Goal: Find contact information: Find contact information

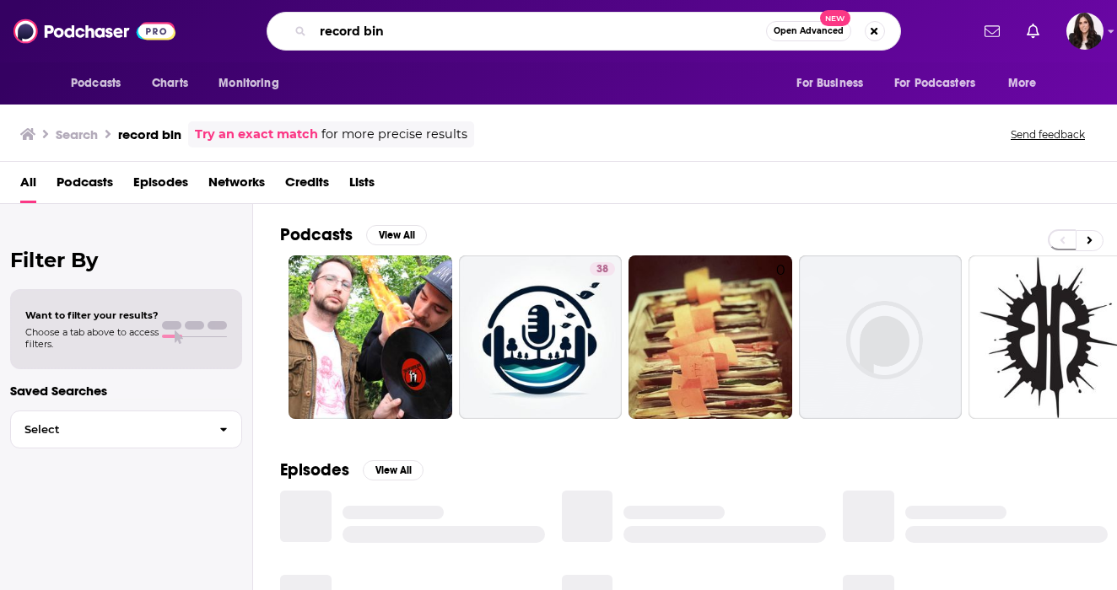
drag, startPoint x: 392, startPoint y: 30, endPoint x: 286, endPoint y: 30, distance: 106.3
click at [286, 30] on div "record bin Open Advanced New" at bounding box center [584, 31] width 634 height 39
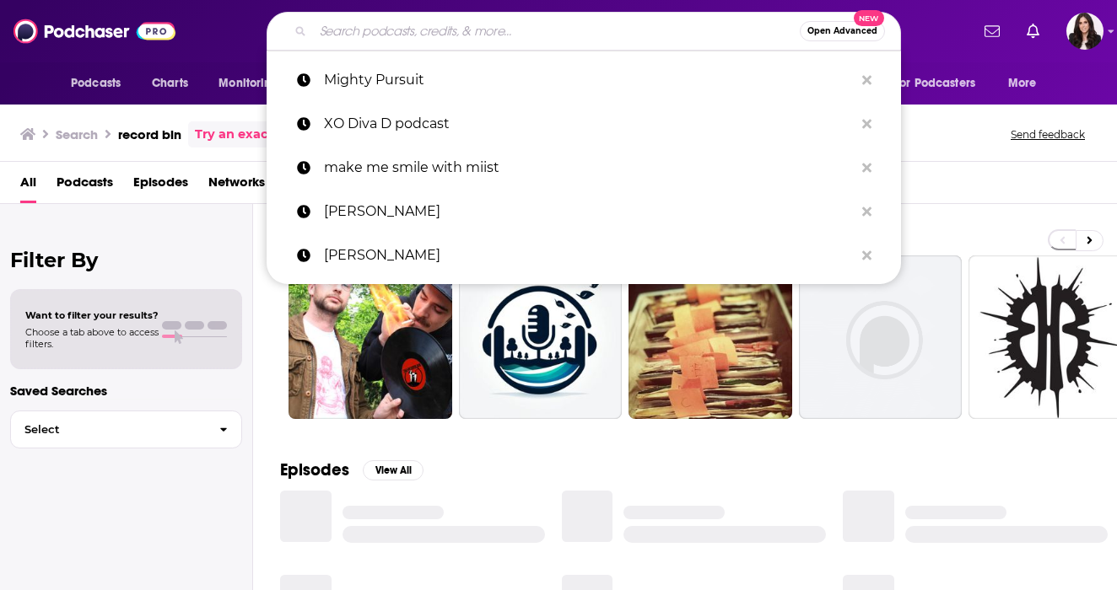
paste input "The Movies That Made Me"
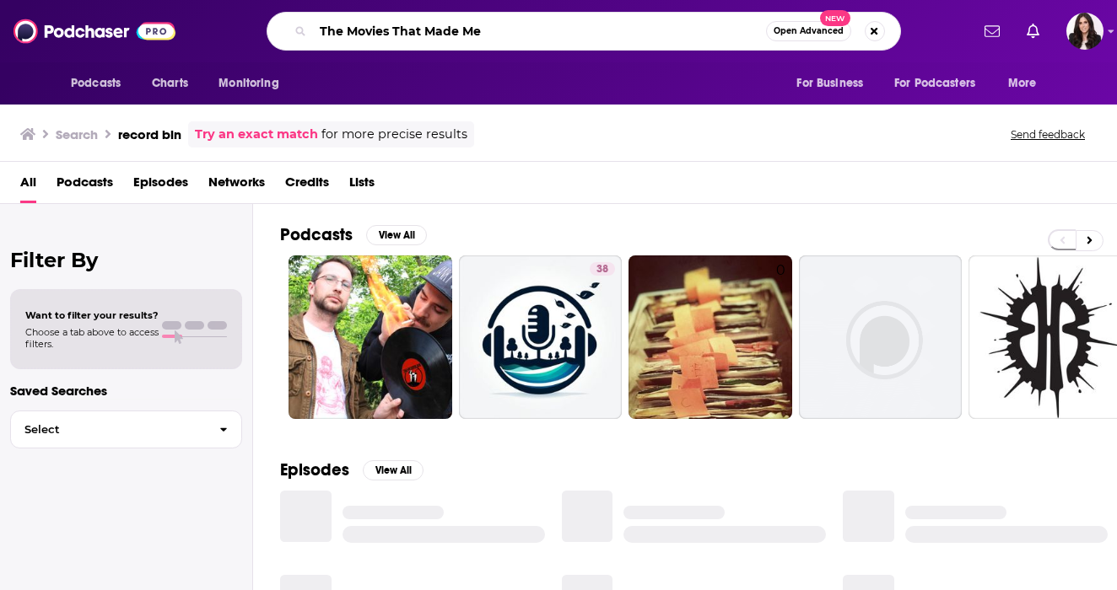
type input "The Movies That Made Me"
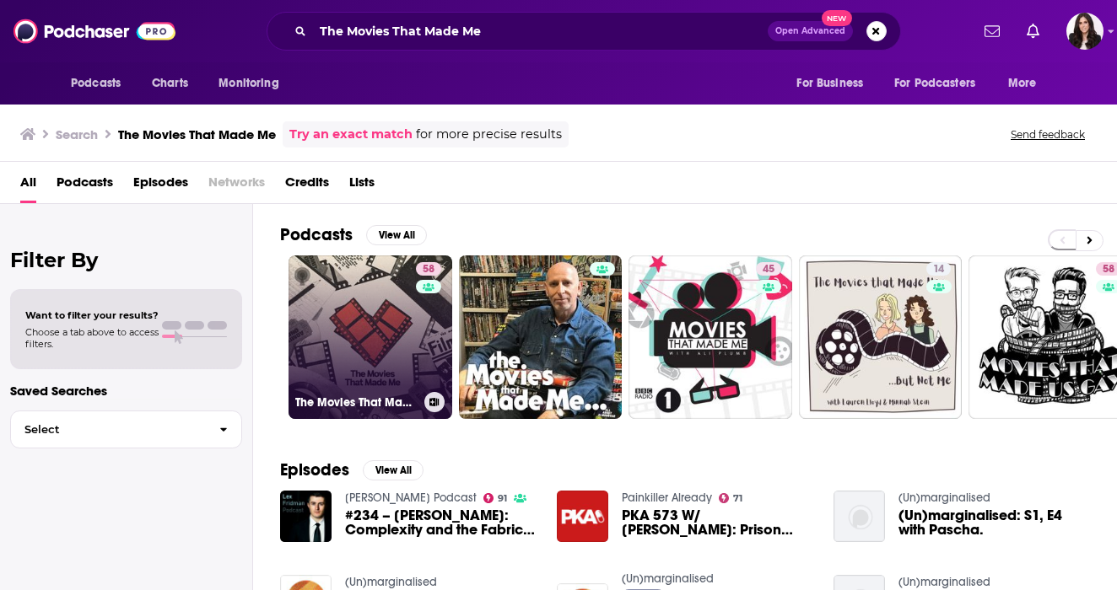
click at [348, 304] on link "58 The Movies That Made Me" at bounding box center [370, 338] width 164 height 164
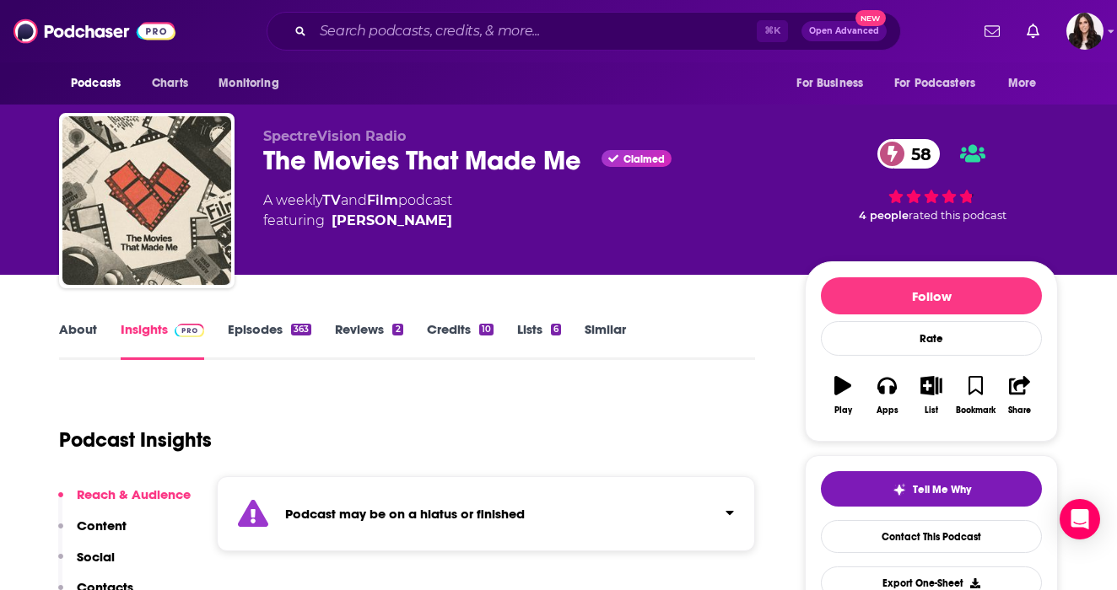
click at [234, 336] on link "Episodes 363" at bounding box center [270, 340] width 84 height 39
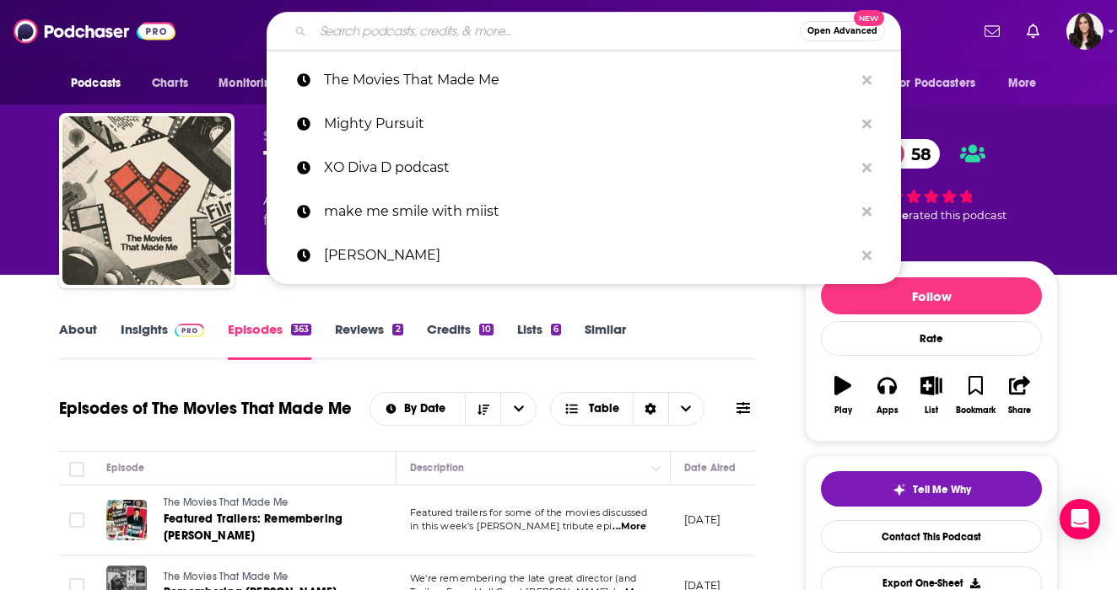
click at [413, 32] on input "Search podcasts, credits, & more..." at bounding box center [556, 31] width 487 height 27
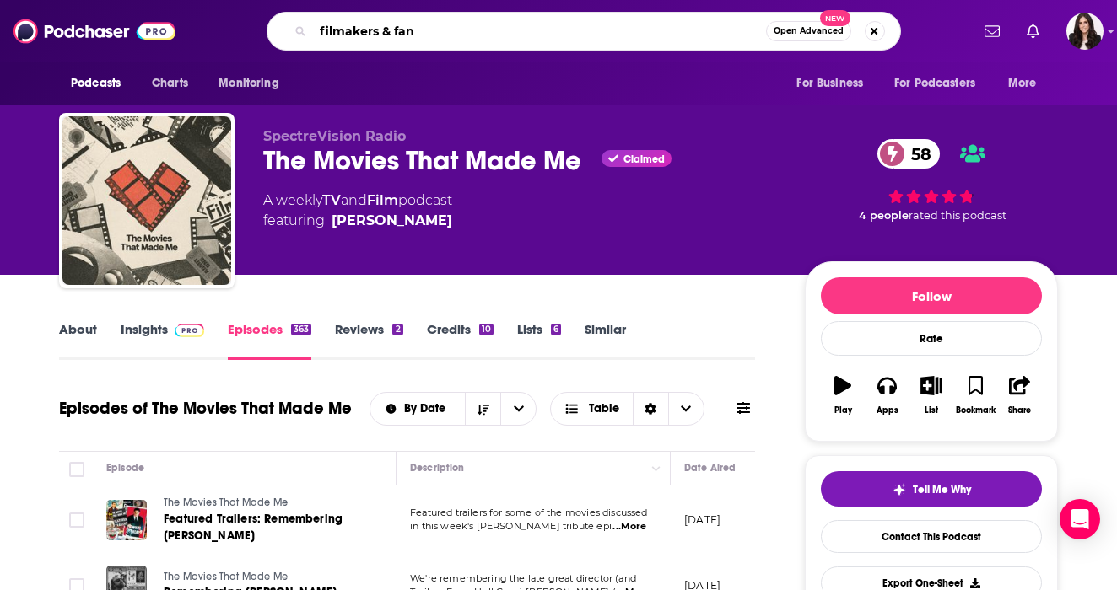
type input "filmakers & fans"
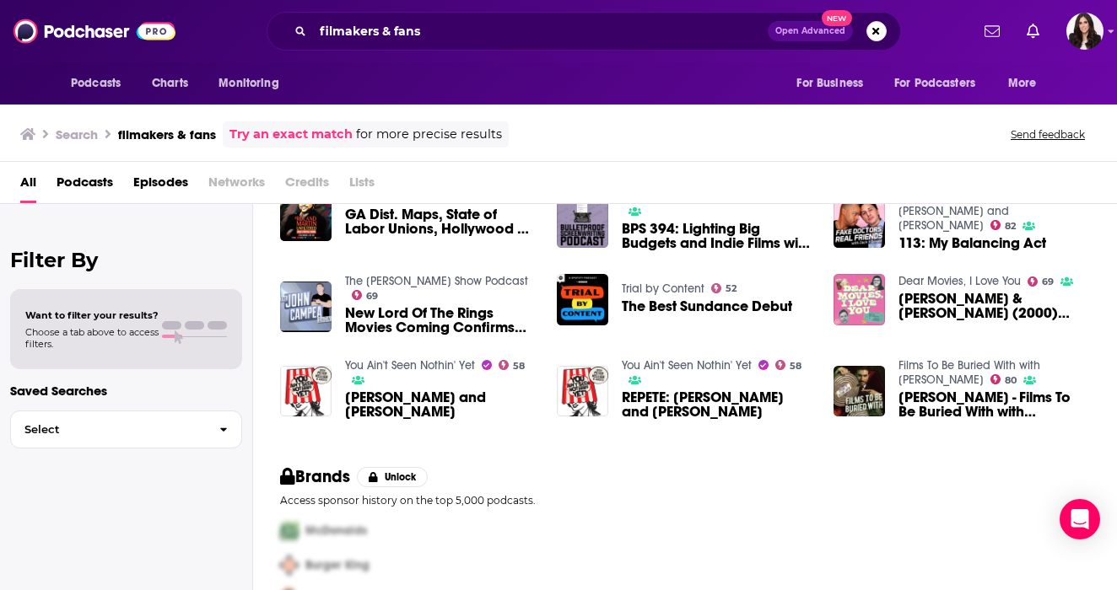
scroll to position [109, 0]
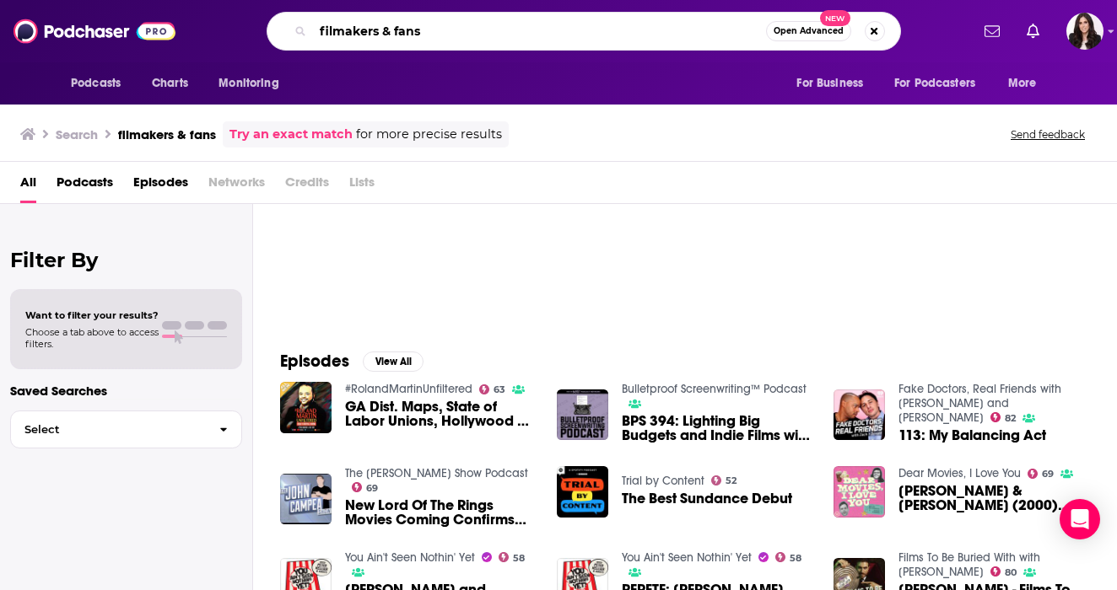
drag, startPoint x: 439, startPoint y: 35, endPoint x: 181, endPoint y: 35, distance: 258.1
click at [183, 35] on div "Podcasts Charts Monitoring filmakers & fans Open Advanced New For Business For …" at bounding box center [558, 31] width 1117 height 62
paste input "Filmmaker and Fan's Podcast"
type input "Filmmaker and Fan's Podcast"
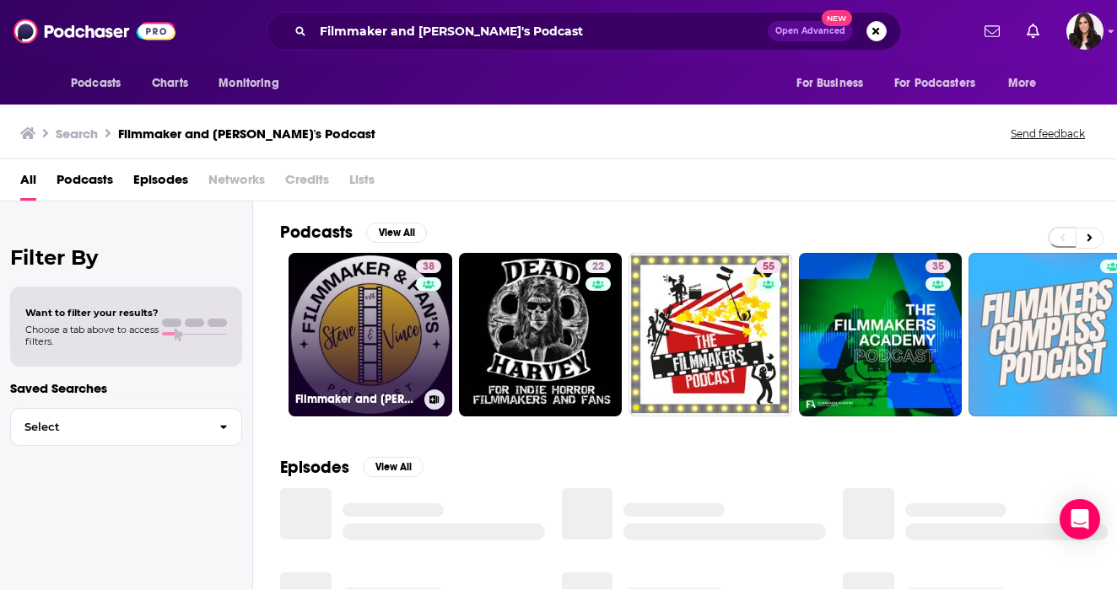
click at [401, 353] on link "38 Filmmaker and Fan's Podcast" at bounding box center [370, 335] width 164 height 164
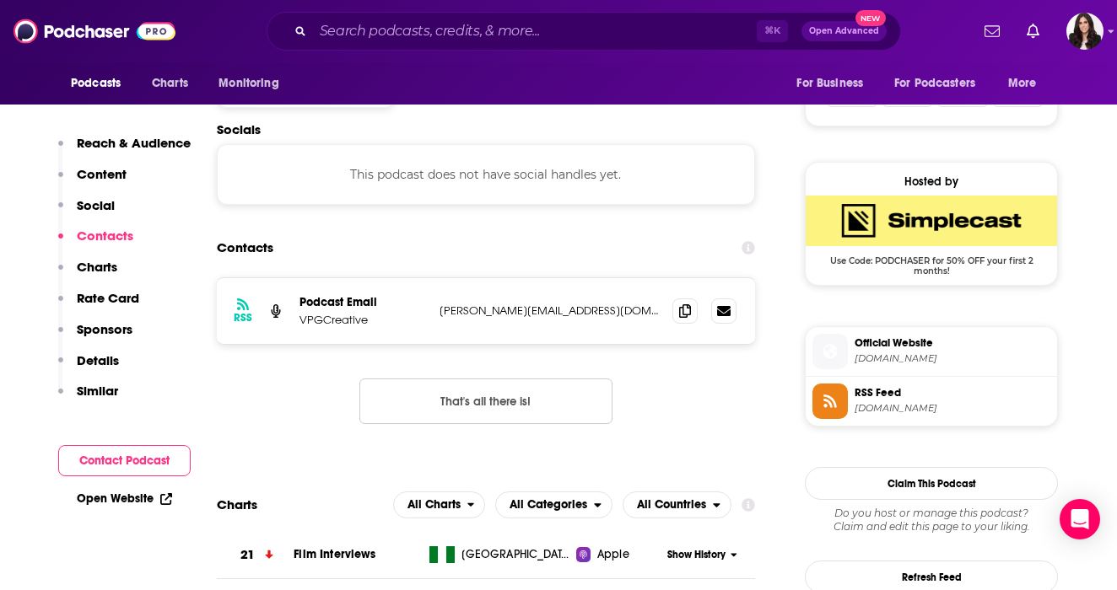
scroll to position [1136, 0]
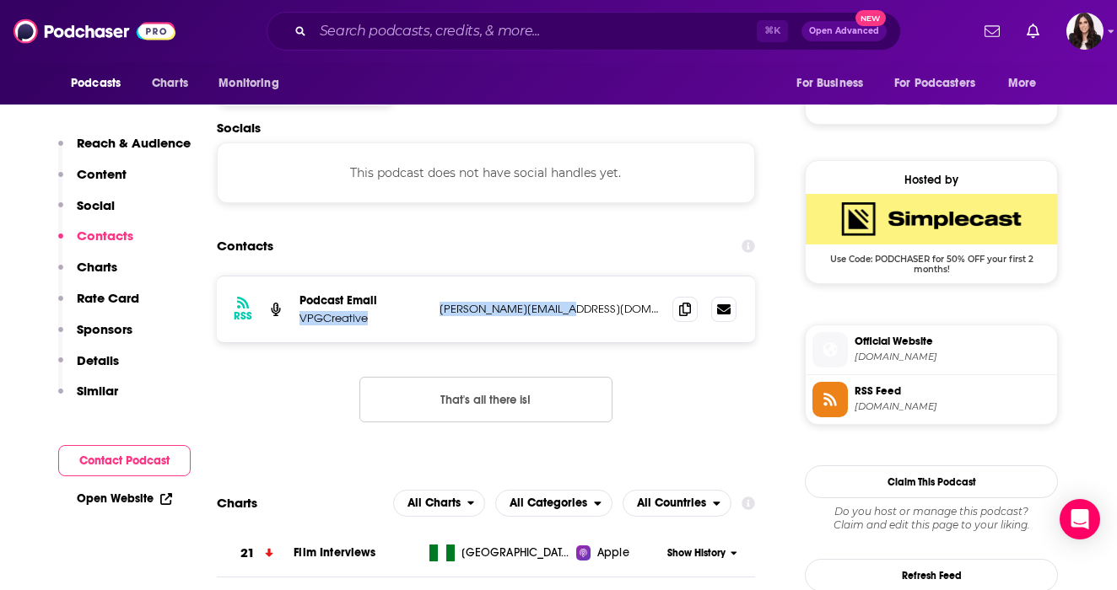
drag, startPoint x: 425, startPoint y: 305, endPoint x: 579, endPoint y: 304, distance: 153.5
click at [0, 0] on div "Podcast Email VPGCreative vince@vpgcreative.com vince@vpgcreative.com" at bounding box center [0, 0] width 0 height 0
click at [579, 304] on p "vince@vpgcreative.com" at bounding box center [548, 309] width 219 height 14
drag, startPoint x: 581, startPoint y: 308, endPoint x: 434, endPoint y: 311, distance: 146.8
click at [434, 312] on div "RSS Podcast Email VPGCreative vince@vpgcreative.com vince@vpgcreative.com" at bounding box center [486, 310] width 538 height 66
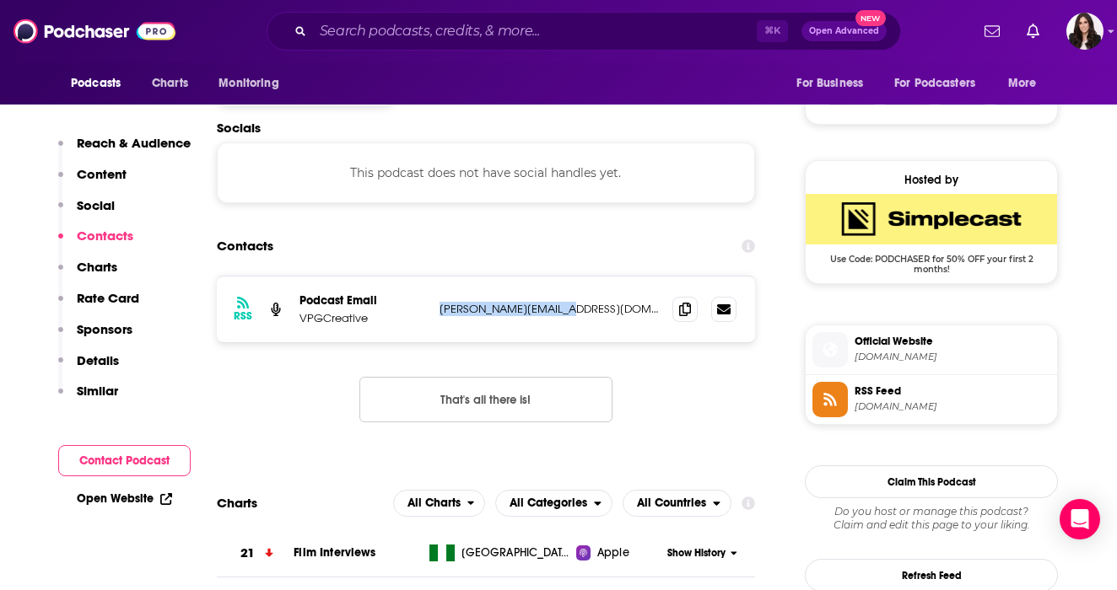
copy p "vince@vpgcreative.com"
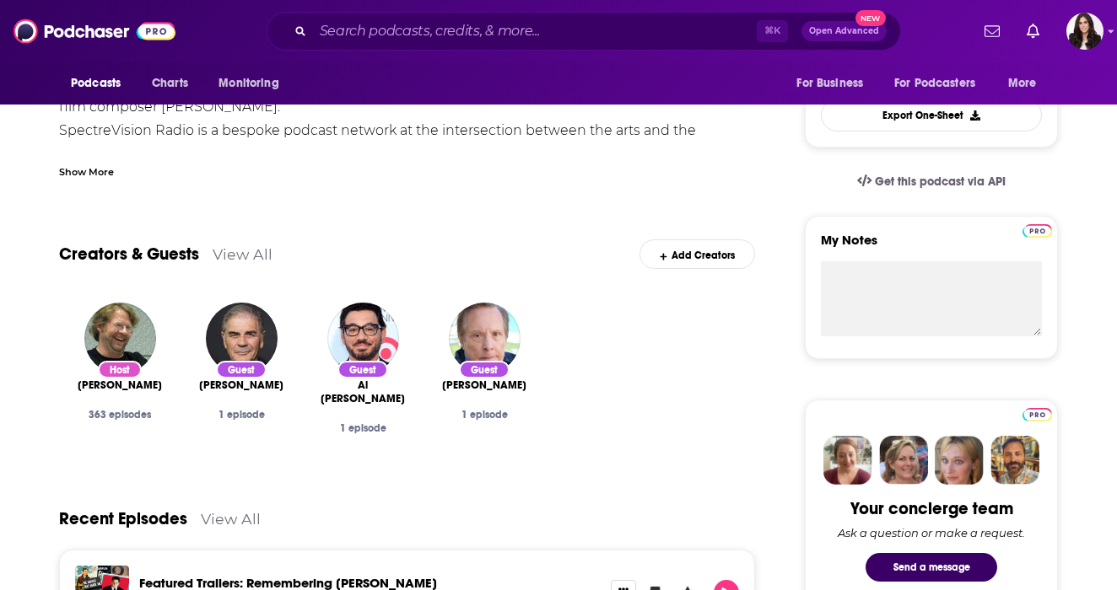
scroll to position [469, 0]
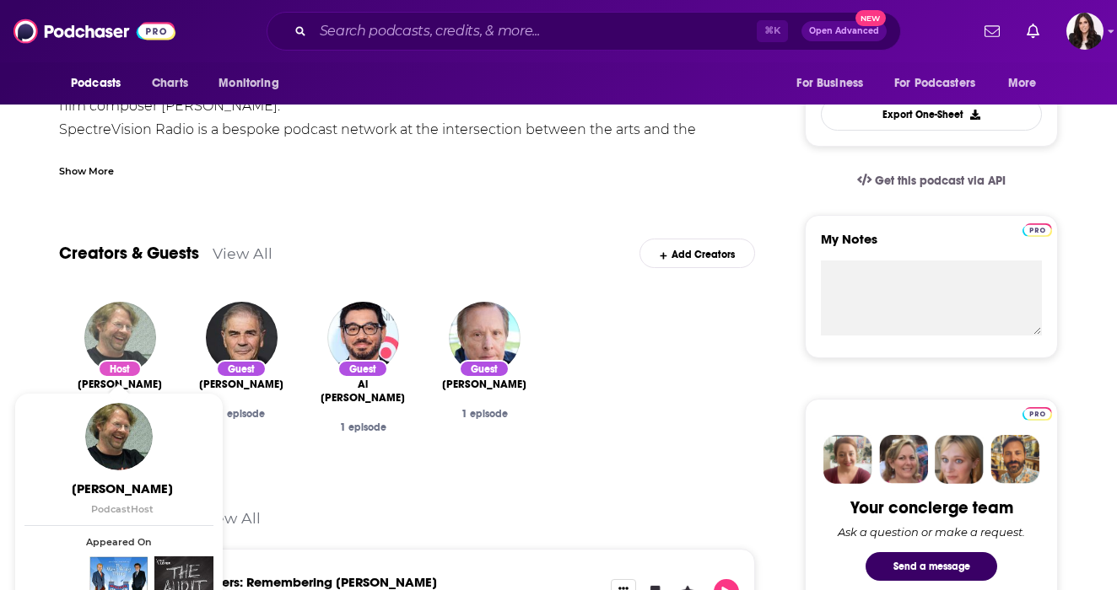
click at [137, 329] on img "Josh Olson" at bounding box center [120, 338] width 72 height 72
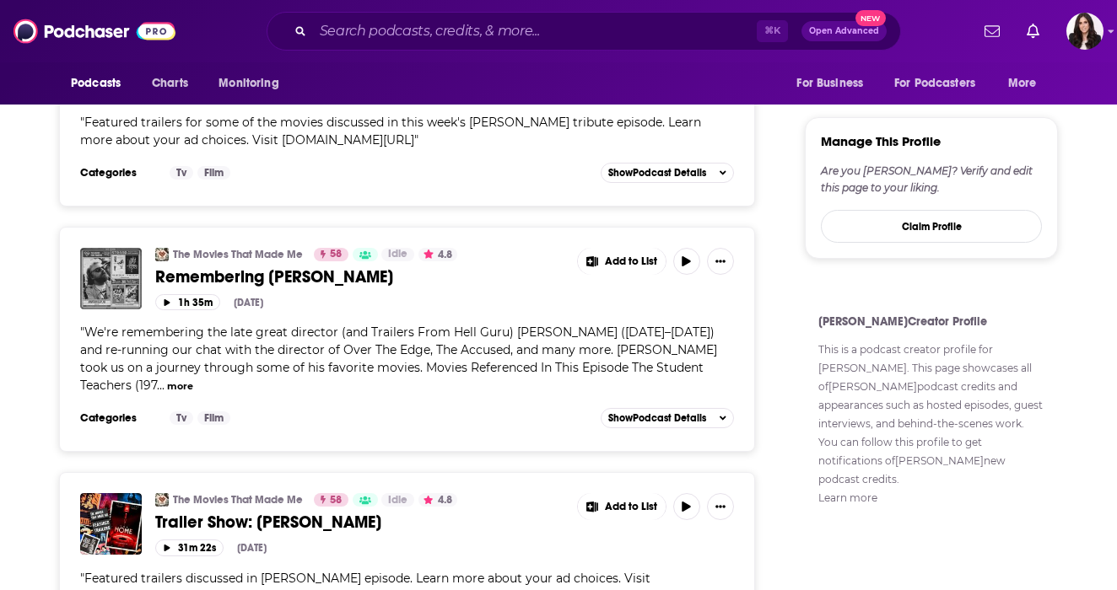
scroll to position [1332, 0]
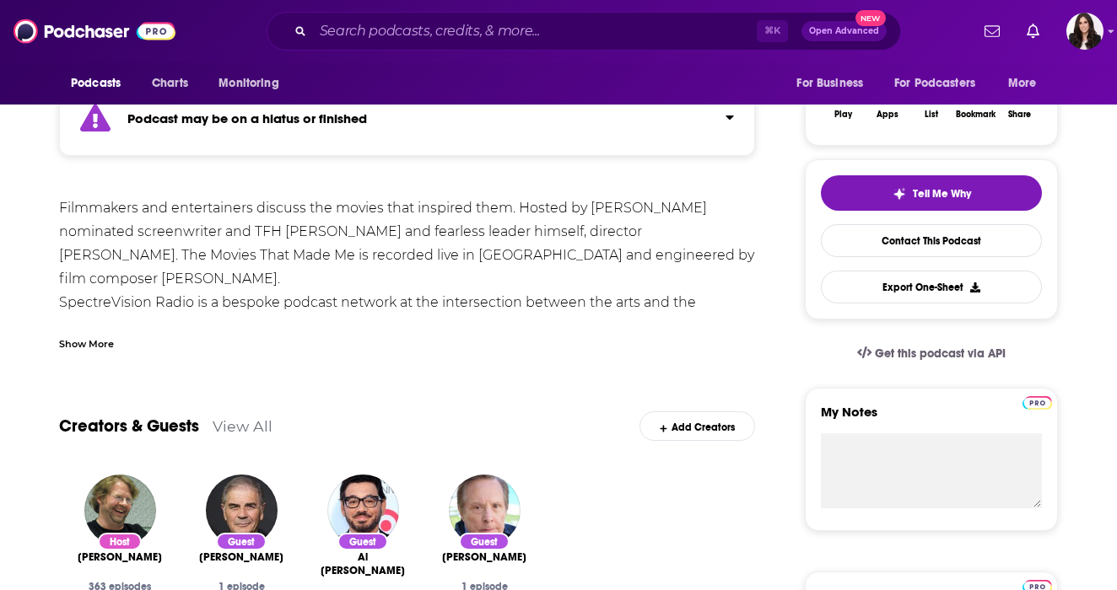
scroll to position [294, 0]
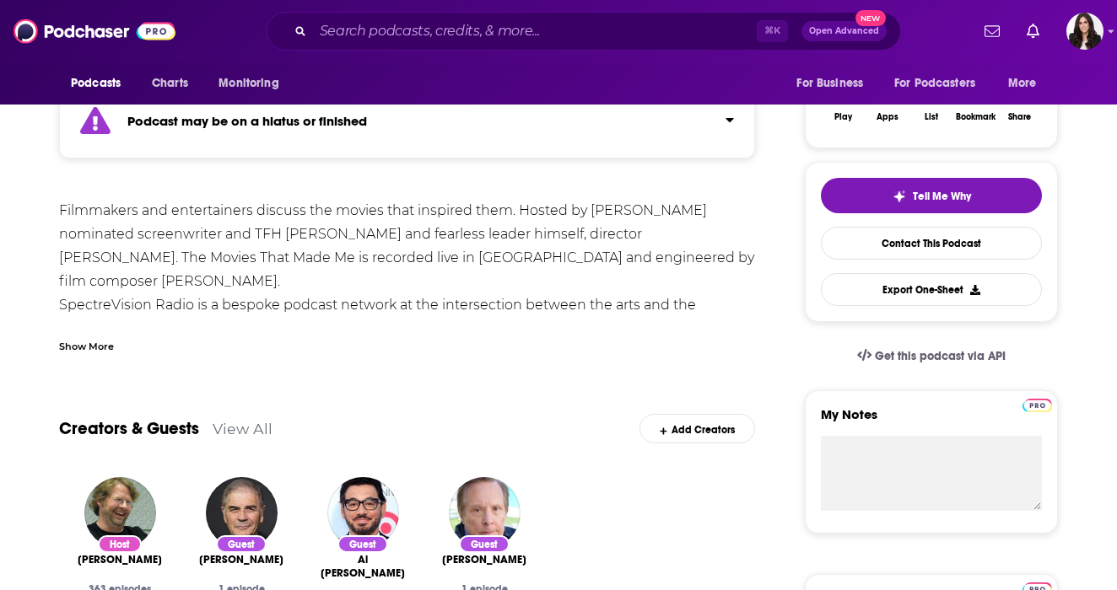
click at [108, 331] on div "Show More" at bounding box center [407, 340] width 696 height 29
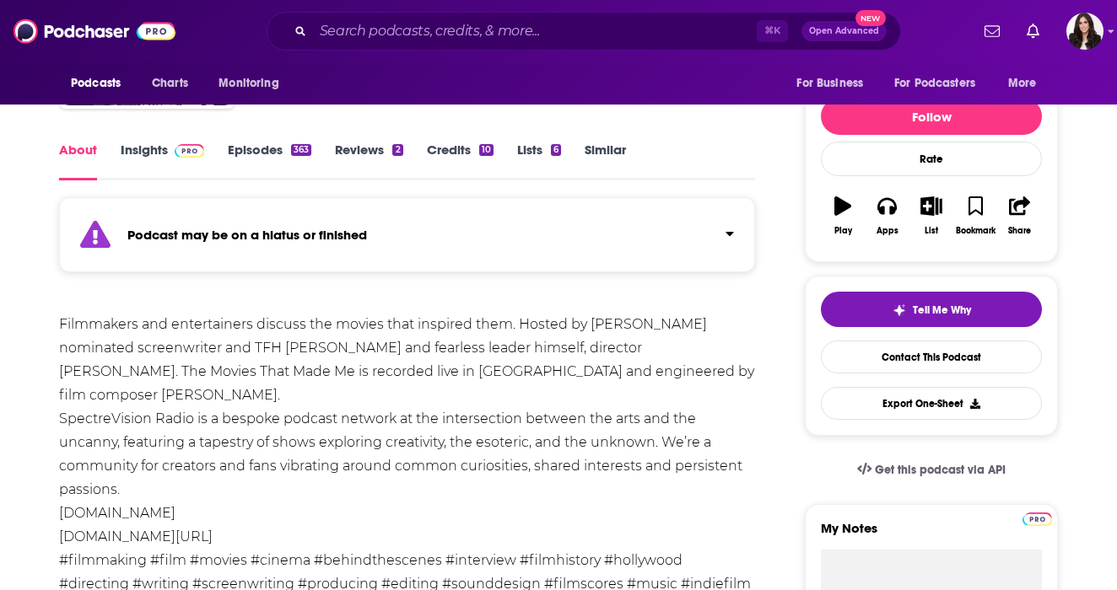
scroll to position [0, 0]
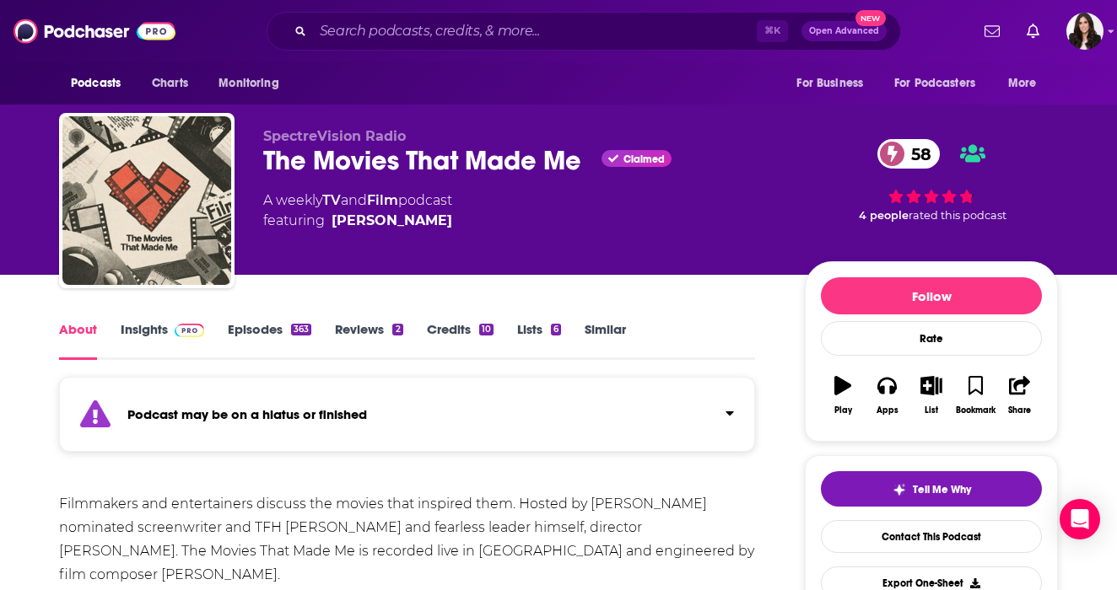
click at [131, 332] on link "Insights" at bounding box center [163, 340] width 84 height 39
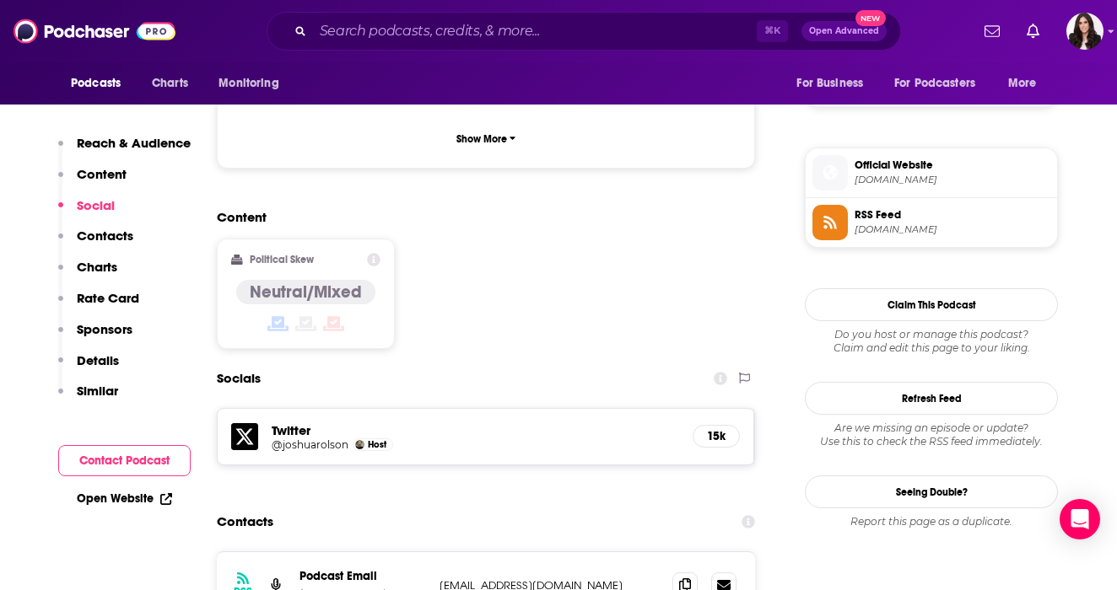
scroll to position [1390, 0]
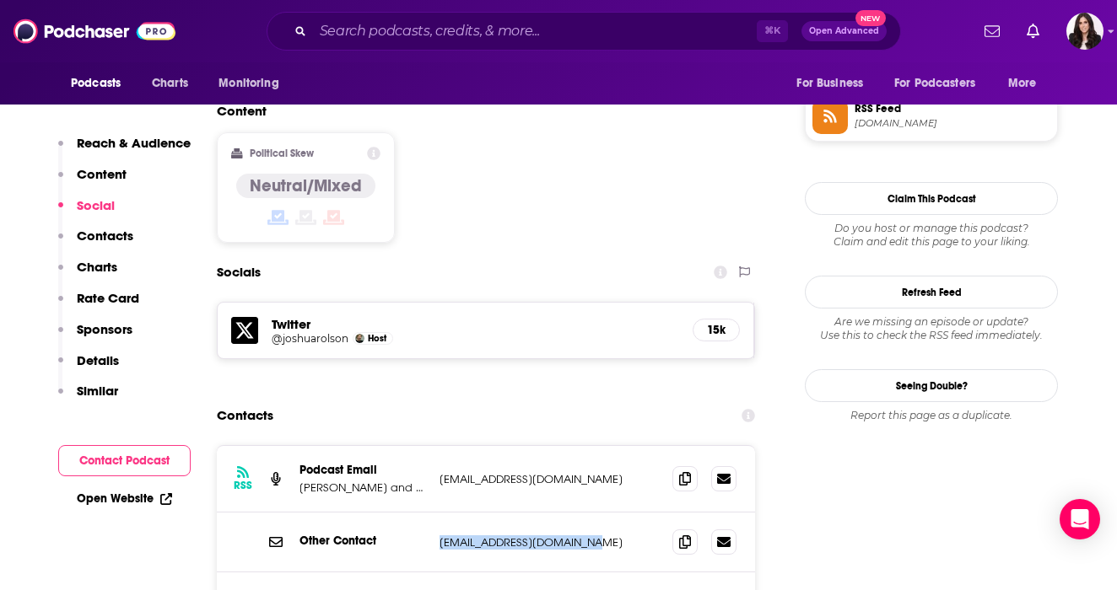
drag, startPoint x: 596, startPoint y: 467, endPoint x: 434, endPoint y: 466, distance: 162.8
click at [434, 513] on div "Other Contact [EMAIL_ADDRESS][DOMAIN_NAME] [EMAIL_ADDRESS][DOMAIN_NAME]" at bounding box center [486, 543] width 538 height 60
copy p "[EMAIL_ADDRESS][DOMAIN_NAME]"
drag, startPoint x: 606, startPoint y: 532, endPoint x: 435, endPoint y: 526, distance: 170.5
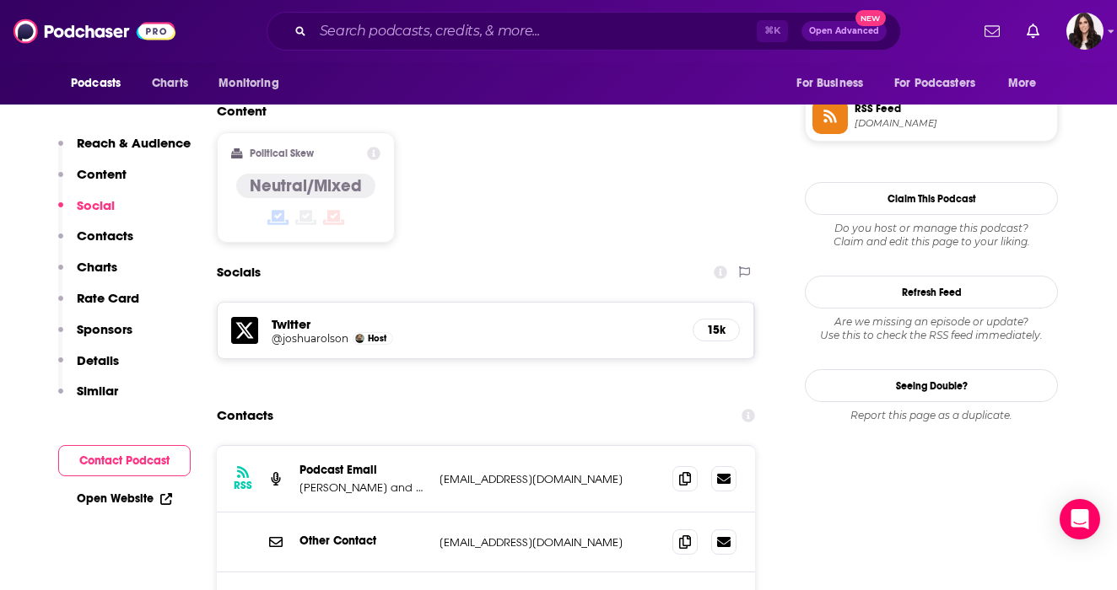
copy p "[EMAIL_ADDRESS][DOMAIN_NAME]"
drag, startPoint x: 419, startPoint y: 462, endPoint x: 565, endPoint y: 462, distance: 145.9
click at [0, 0] on div "Other Contact [EMAIL_ADDRESS][DOMAIN_NAME] [EMAIL_ADDRESS][DOMAIN_NAME]" at bounding box center [0, 0] width 0 height 0
copy div "[EMAIL_ADDRESS][DOMAIN_NAME]"
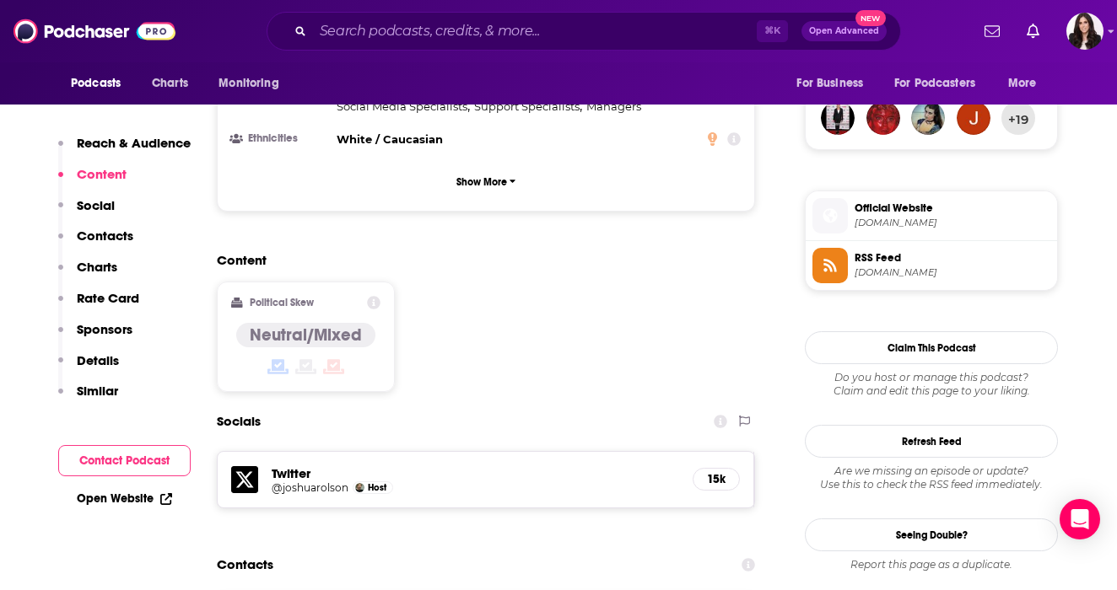
scroll to position [1341, 0]
